Goal: Transaction & Acquisition: Purchase product/service

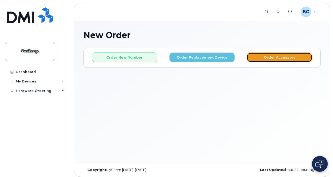
click at [264, 60] on button "Order Accessory" at bounding box center [279, 58] width 65 height 10
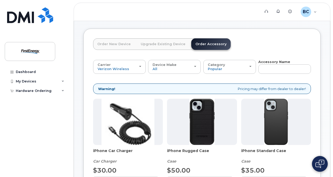
scroll to position [26, 0]
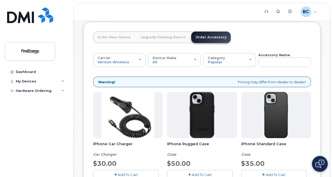
click at [271, 121] on img at bounding box center [276, 115] width 24 height 46
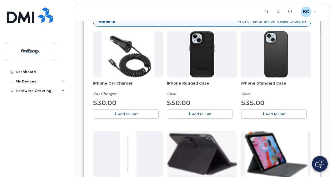
scroll to position [79, 0]
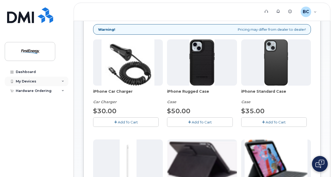
click at [64, 81] on icon at bounding box center [63, 81] width 3 height 3
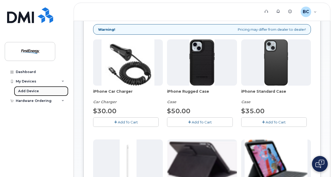
click at [28, 93] on div "Add Device" at bounding box center [28, 91] width 21 height 5
click at [264, 124] on button "Add To Cart" at bounding box center [273, 121] width 65 height 9
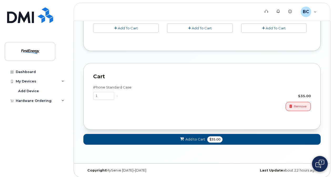
scroll to position [374, 0]
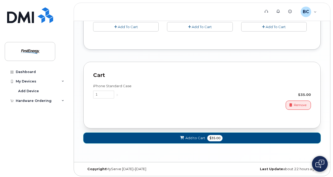
click at [195, 136] on span "Add to Cart" at bounding box center [195, 138] width 20 height 5
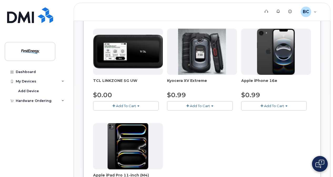
scroll to position [277, 0]
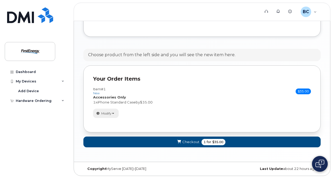
click at [115, 113] on button "Modify" at bounding box center [105, 113] width 25 height 9
click at [165, 110] on div "Modify change order only accessories Remove" at bounding box center [202, 113] width 218 height 9
click at [240, 140] on button "Checkout 1 for $35.00" at bounding box center [201, 142] width 237 height 11
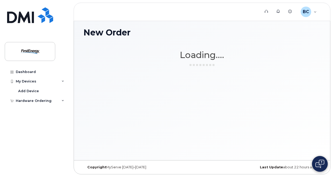
scroll to position [2, 0]
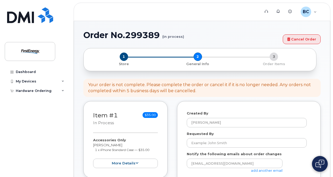
select select
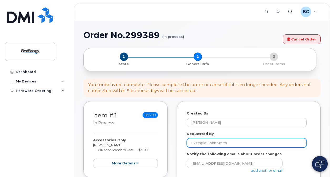
click at [240, 140] on input "Requested By" at bounding box center [247, 142] width 120 height 9
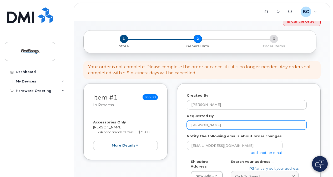
scroll to position [26, 0]
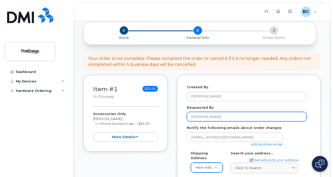
type input "[PERSON_NAME]"
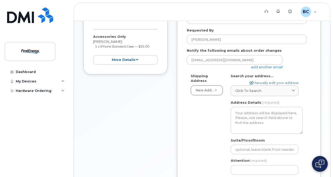
scroll to position [105, 0]
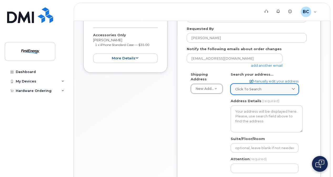
click at [246, 89] on span "Click to search" at bounding box center [248, 89] width 26 height 5
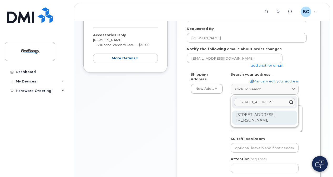
type input "341 White Pond Drive"
click at [241, 119] on div "341 White Pond Dr Akron OH 44320-1119" at bounding box center [264, 118] width 65 height 14
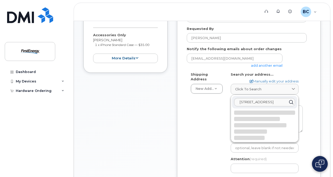
select select
type textarea "341 White Pond Dr AKRON OH 44320-1119 UNITED STATES"
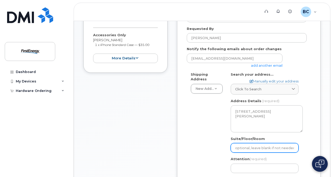
drag, startPoint x: 245, startPoint y: 146, endPoint x: 240, endPoint y: 149, distance: 6.0
click at [245, 146] on input "Suite/Floor/Room" at bounding box center [265, 147] width 68 height 9
select select
type input "A"
select select
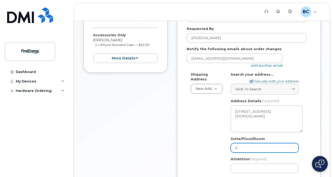
type input "A2"
select select
type input "A2/"
select select
type input "A2/W"
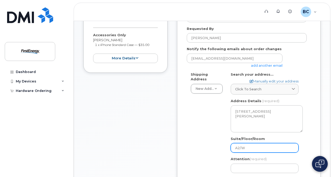
select select
type input "A2/WD"
select select
type input "A2/W"
select select
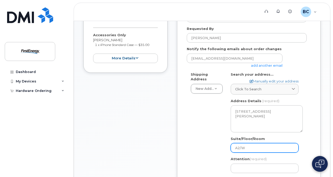
type input "A2/WS"
select select
type input "A2/WS-"
select select
type input "A2/WS-0"
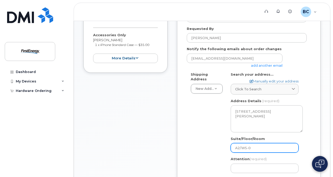
select select
type input "A2/WS-01"
select select
type input "A2/WS-016"
select select
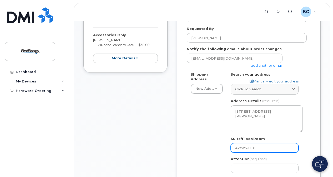
type input "A2/WS-016,"
select select
type input "A2/WS-016, f"
select select
type input "A2/WS-016, fe"
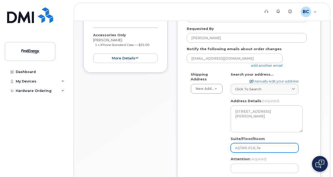
select select
type input "A2/WS-016, f"
select select
type input "A2/WS-016,"
select select
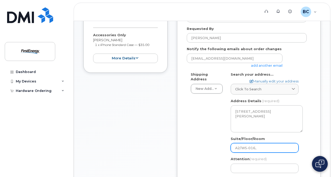
type input "A2/WS-016, F"
select select
type input "A2/WS-016, FE"
select select
type input "A2/WS-016, FEH"
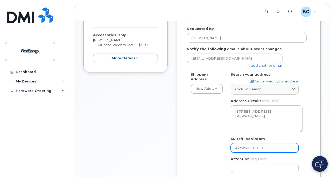
select select
type input "A2/WS-016, FEHQ"
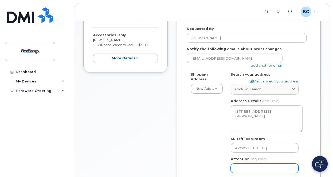
click at [239, 167] on input "Attention (required)" at bounding box center [265, 168] width 68 height 9
select select
type input "c"
select select
type input "cI"
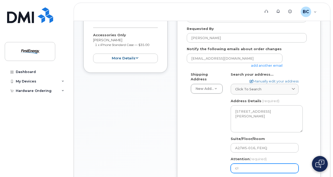
select select
type input "c"
select select
type input "c"
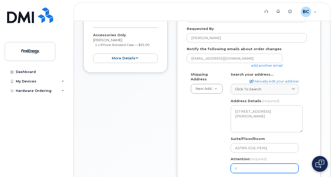
select select
type input "cI"
select select
type input "cIN"
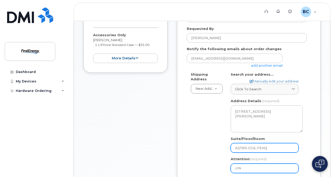
select select
type input "cI"
select select
type input "c"
select select
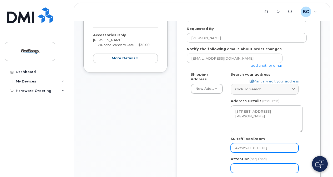
select select
type input "C"
select select
type input "Ci"
select select
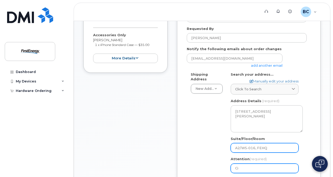
type input "Cin"
select select
type input "Cind"
select select
type input "Cindy"
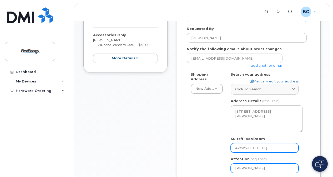
select select
type input "Cindy B"
select select
type input "Cindy Bf"
select select
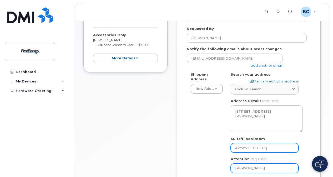
type input "Cindy Bfa"
select select
type input "Cindy Bfad"
select select
type input "Cindy Bfadb"
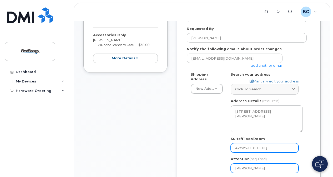
select select
type input "Cindy Bfad"
select select
type input "Cindy Bfa"
select select
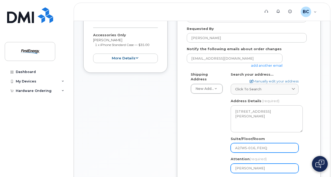
type input "Cindy Bf"
select select
type input "Cindy B"
select select
type input "Cindy Br"
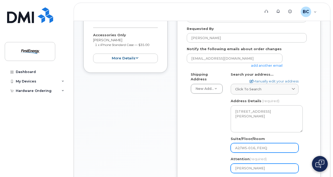
select select
type input "Cindy Bra"
select select
type input "Cindy Brad"
select select
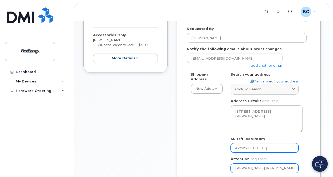
type input "Cindy Bradb"
select select
type input "Cindy Bradbu"
select select
type input "Cindy Bradbuf"
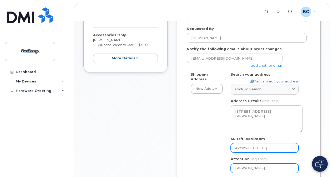
select select
type input "Cindy Bradbu"
select select
type input "Cindy Bradbur"
select select
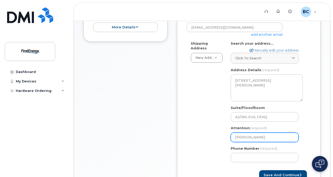
scroll to position [158, 0]
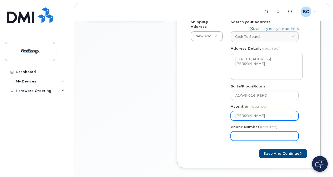
type input "Cindy Bradbury"
click at [256, 139] on input "Phone Number" at bounding box center [265, 135] width 68 height 9
type input "352801378"
select select
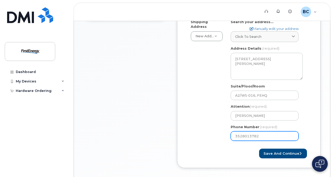
scroll to position [182, 0]
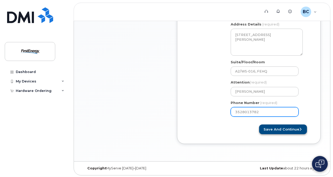
type input "3528013782"
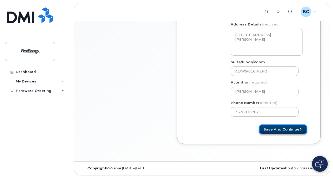
click at [270, 126] on button "Save and Continue" at bounding box center [283, 130] width 48 height 10
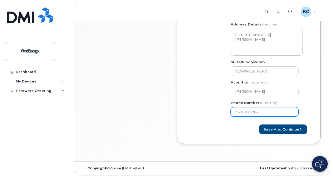
drag, startPoint x: 257, startPoint y: 111, endPoint x: 218, endPoint y: 107, distance: 38.9
click at [218, 107] on div "Shipping Address New Address New Address OH Akron Search your address... Manual…" at bounding box center [247, 58] width 120 height 126
drag, startPoint x: 259, startPoint y: 111, endPoint x: 224, endPoint y: 110, distance: 35.3
click at [224, 110] on div "Shipping Address New Address New Address OH Akron Search your address... Manual…" at bounding box center [247, 58] width 120 height 126
select select
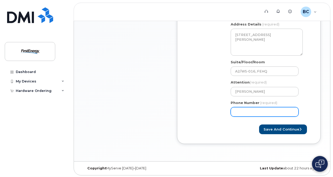
paste input "3303016976"
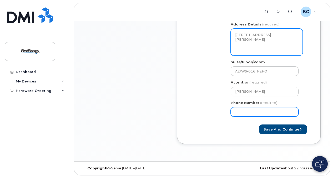
select select
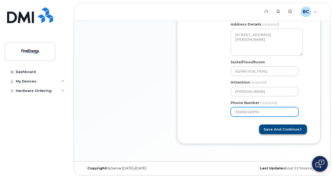
type input "3303016976"
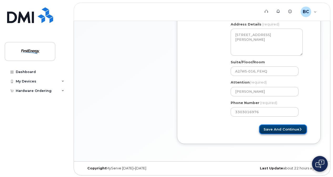
click at [289, 128] on button "Save and Continue" at bounding box center [283, 130] width 48 height 10
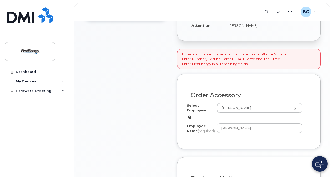
scroll to position [231, 0]
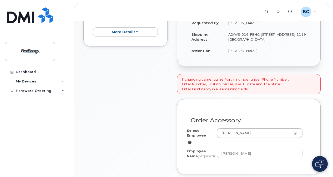
scroll to position [158, 0]
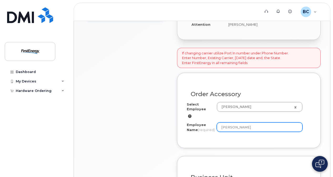
drag, startPoint x: 257, startPoint y: 125, endPoint x: 215, endPoint y: 126, distance: 42.1
click at [215, 126] on div "Employee Name (required) Cynthia Bradbury" at bounding box center [249, 128] width 124 height 12
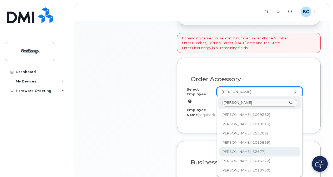
scroll to position [184, 0]
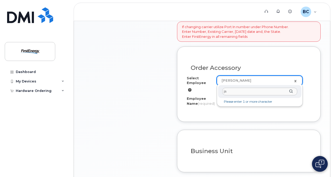
type input "j"
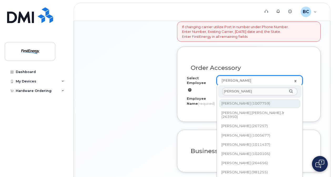
drag, startPoint x: 234, startPoint y: 93, endPoint x: 220, endPoint y: 90, distance: 14.6
click at [220, 90] on div "JAS" at bounding box center [259, 91] width 83 height 13
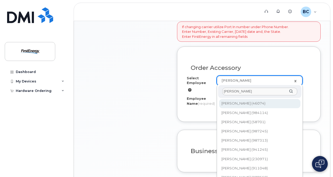
type input "HORST"
type input "2071461"
type input "[PERSON_NAME]"
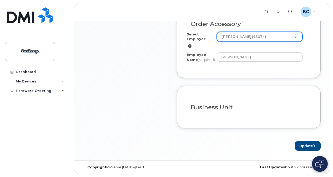
scroll to position [231, 0]
click at [207, 110] on h3 "Business Unit" at bounding box center [249, 107] width 116 height 7
click at [310, 148] on button "Update" at bounding box center [308, 146] width 26 height 10
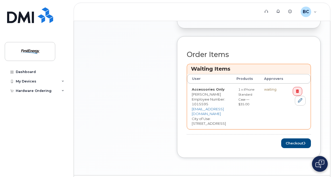
scroll to position [195, 0]
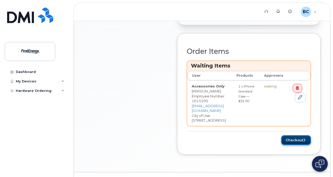
click at [311, 135] on button "Checkout" at bounding box center [296, 140] width 30 height 10
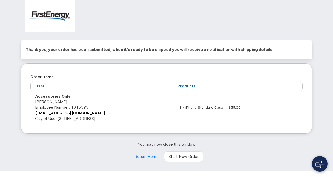
scroll to position [22, 0]
